Goal: Find specific page/section: Find specific page/section

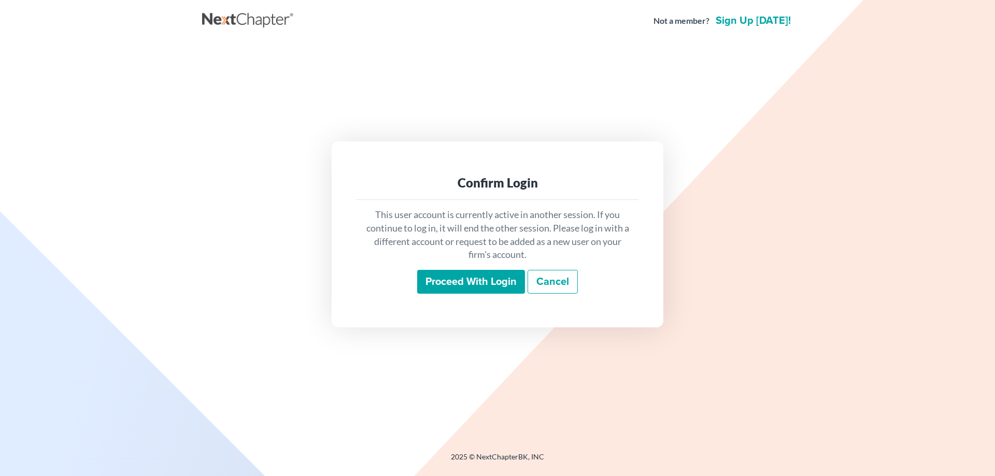
click at [452, 288] on input "Proceed with login" at bounding box center [471, 282] width 108 height 24
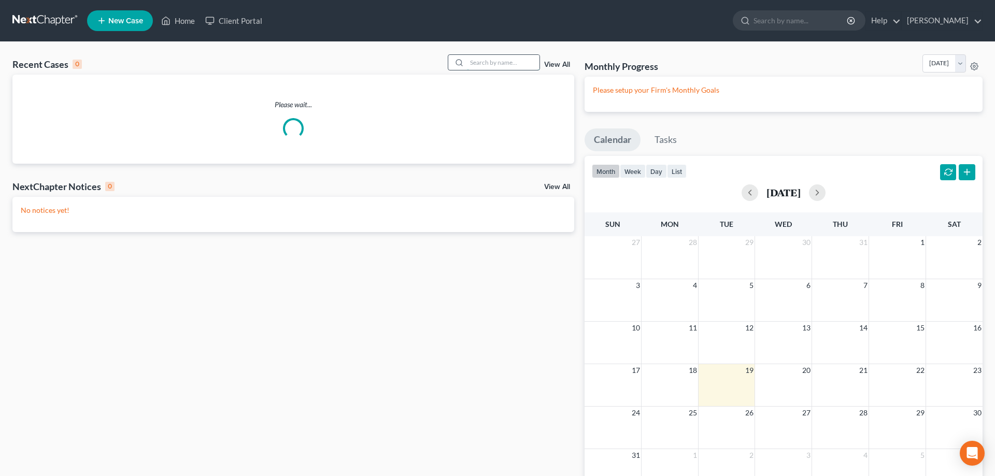
click at [498, 64] on input "search" at bounding box center [503, 62] width 73 height 15
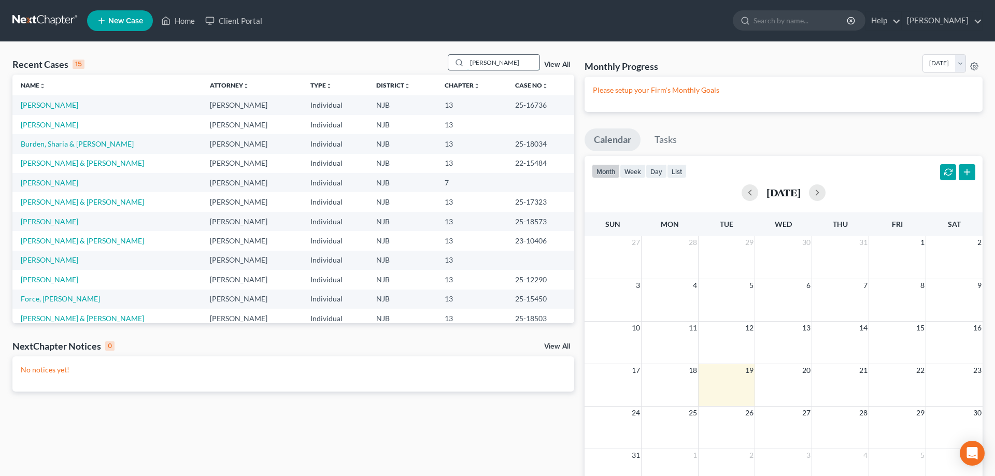
type input "rosado"
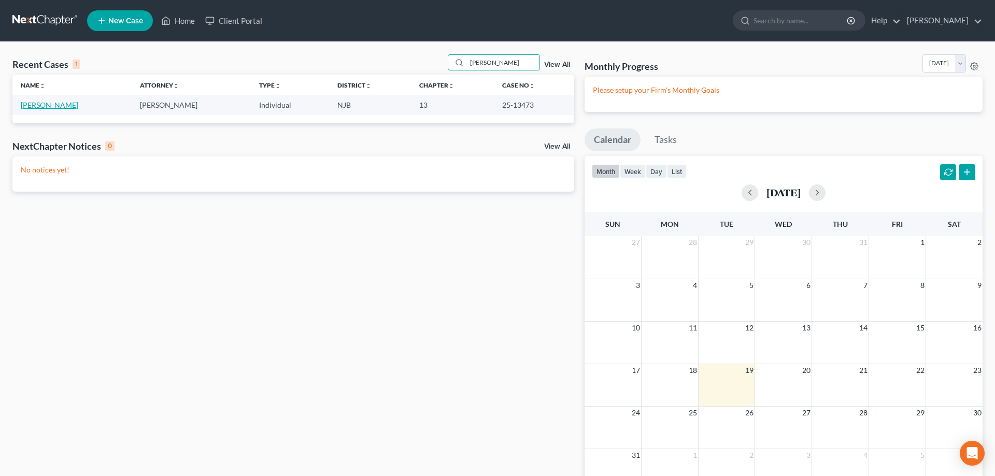
click at [42, 107] on link "Rosado, Ernest" at bounding box center [50, 105] width 58 height 9
